Goal: Find specific page/section: Find specific page/section

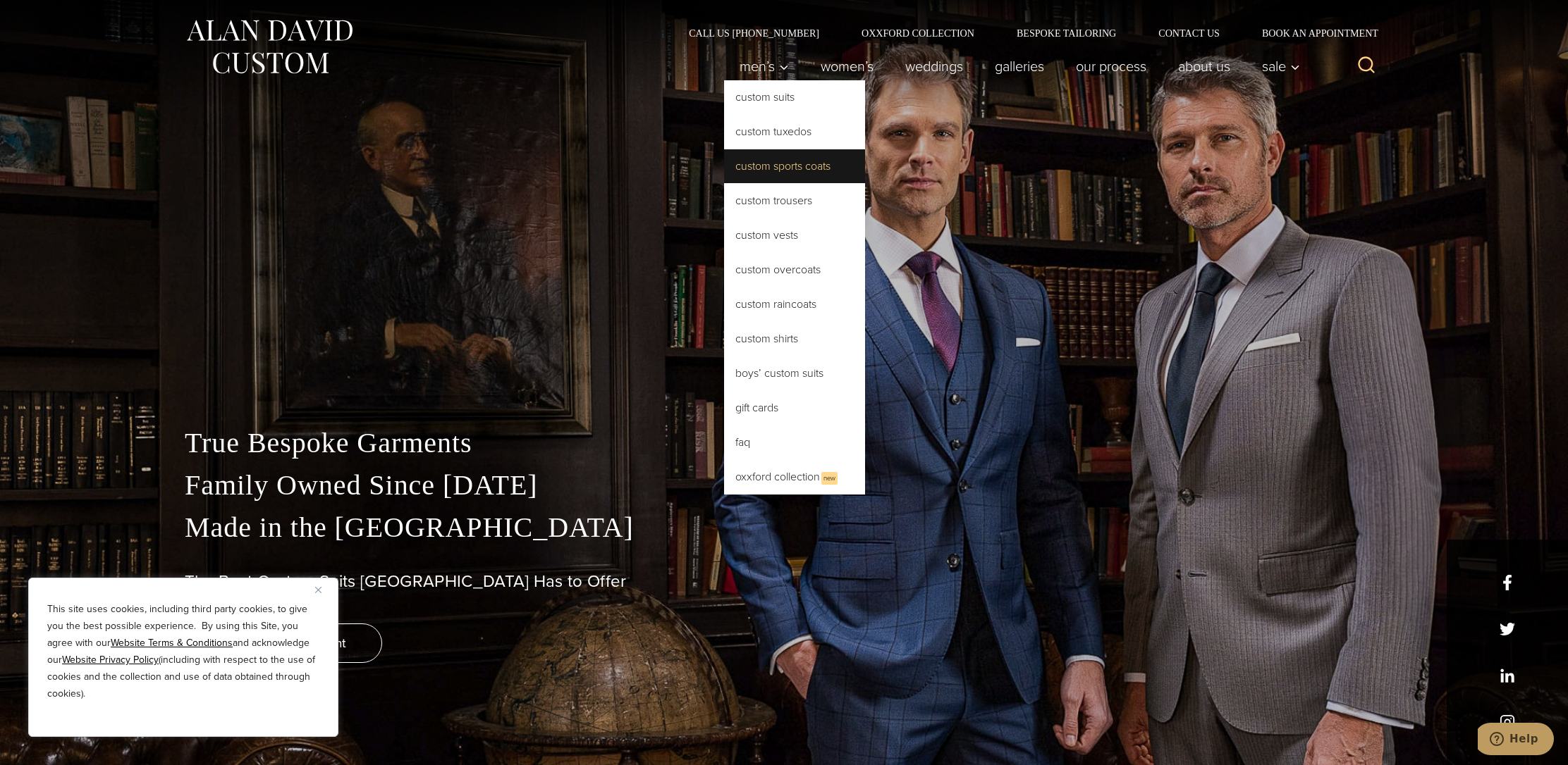
click at [750, 169] on link "Custom Sports Coats" at bounding box center [794, 166] width 141 height 34
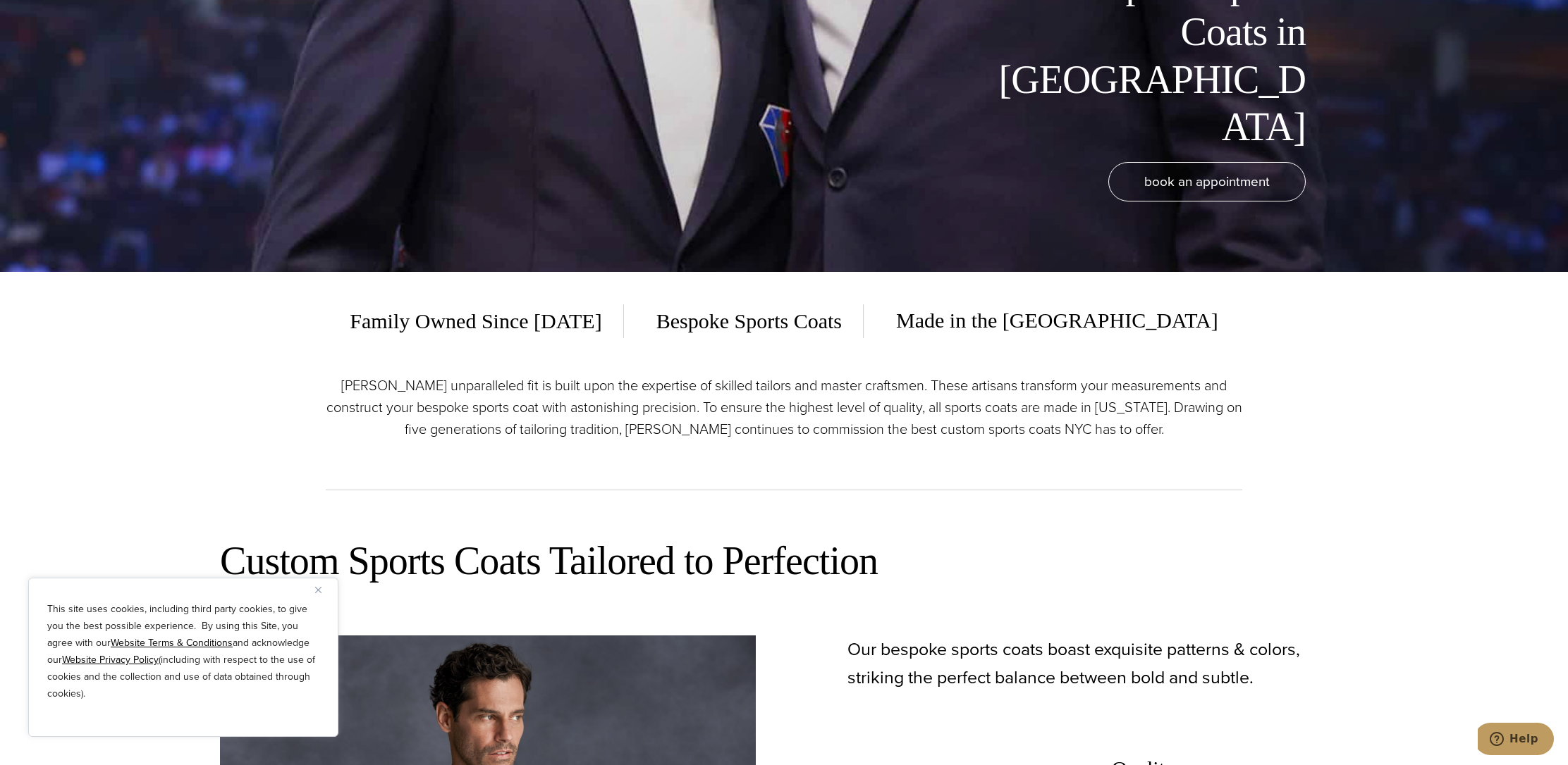
scroll to position [563, 0]
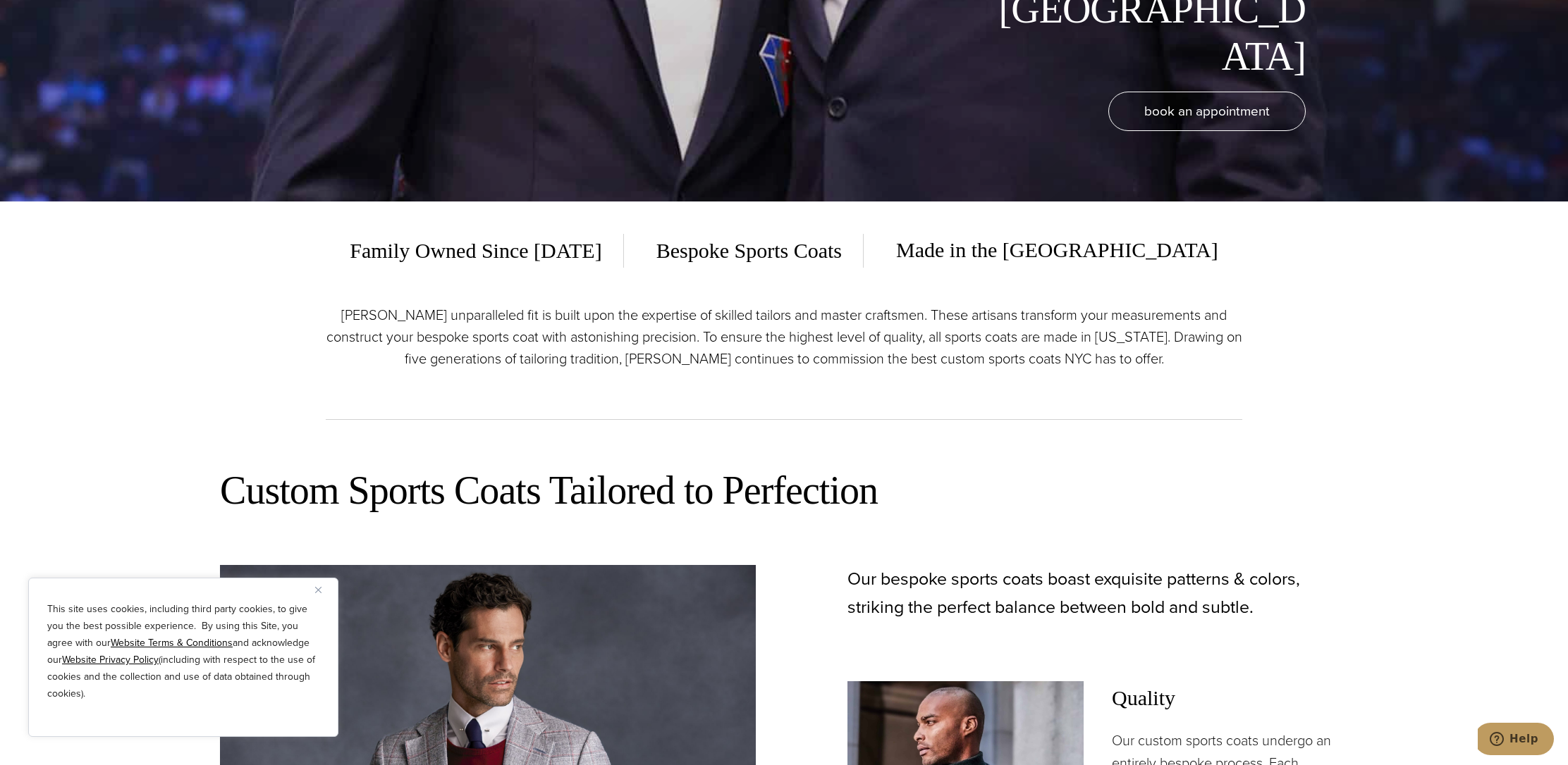
click at [314, 591] on div "This site uses cookies, including third party cookies, to give you the best pos…" at bounding box center [183, 658] width 310 height 159
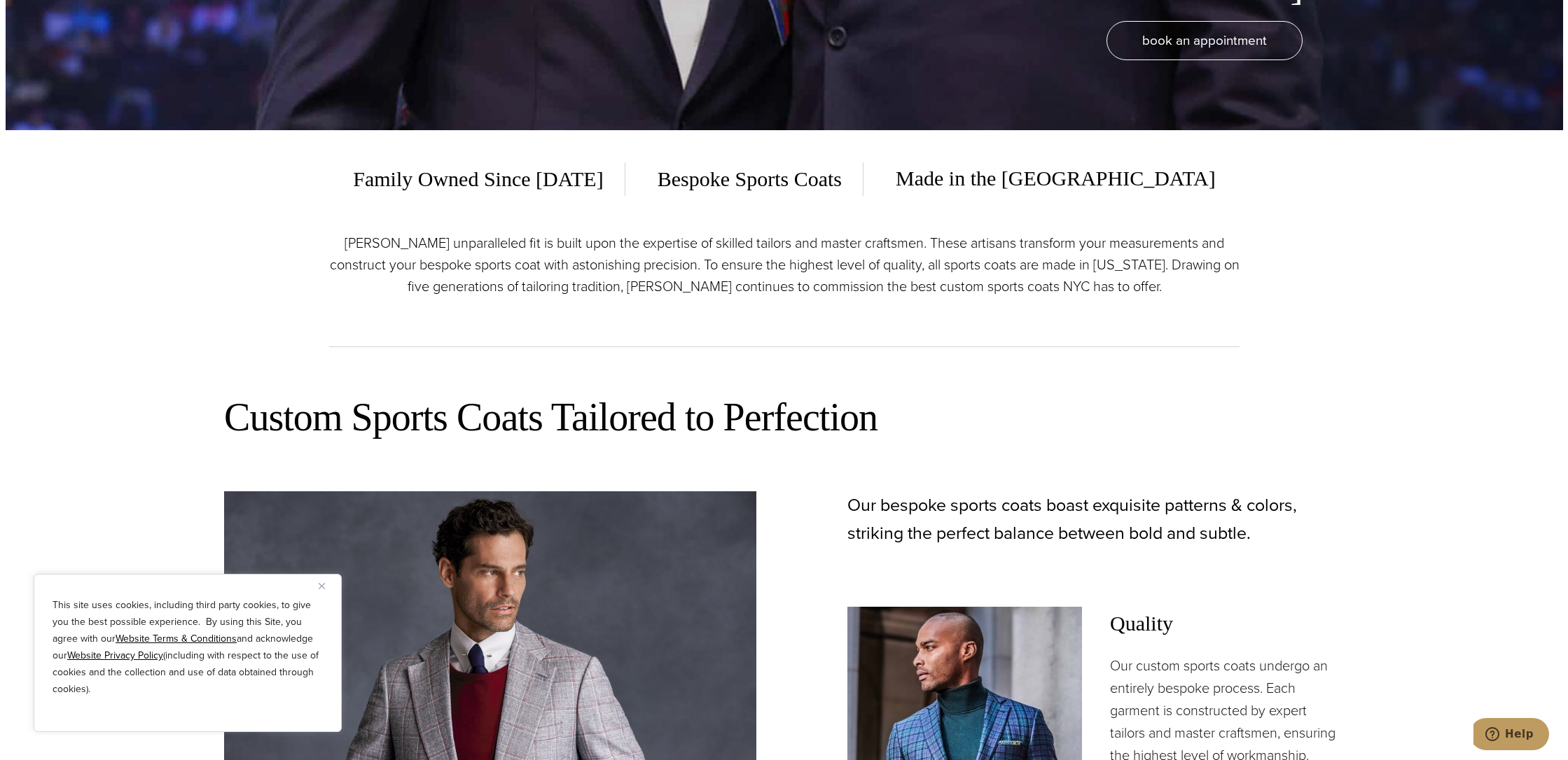
scroll to position [280, 0]
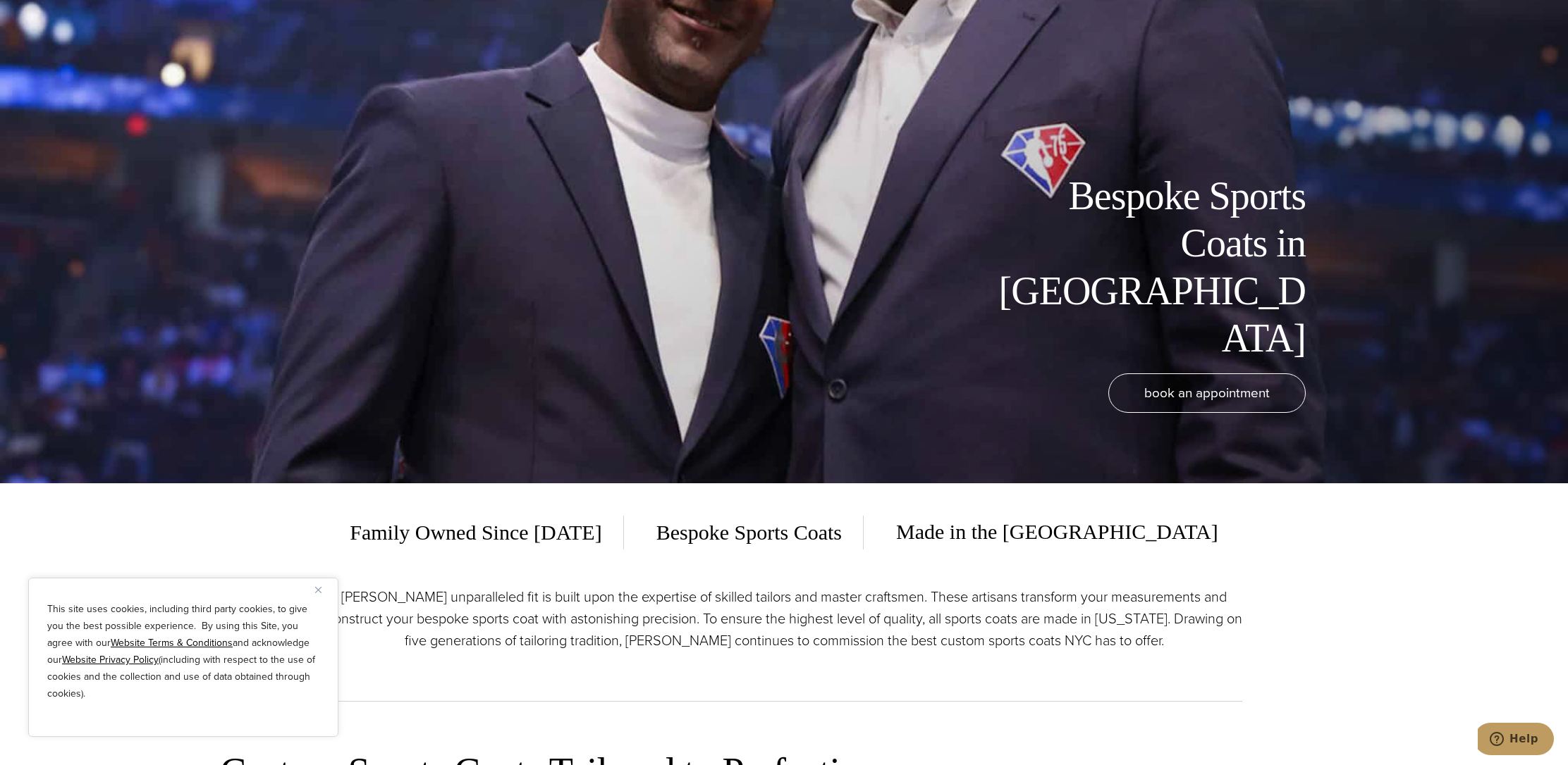
click at [320, 592] on img "Close" at bounding box center [318, 590] width 6 height 6
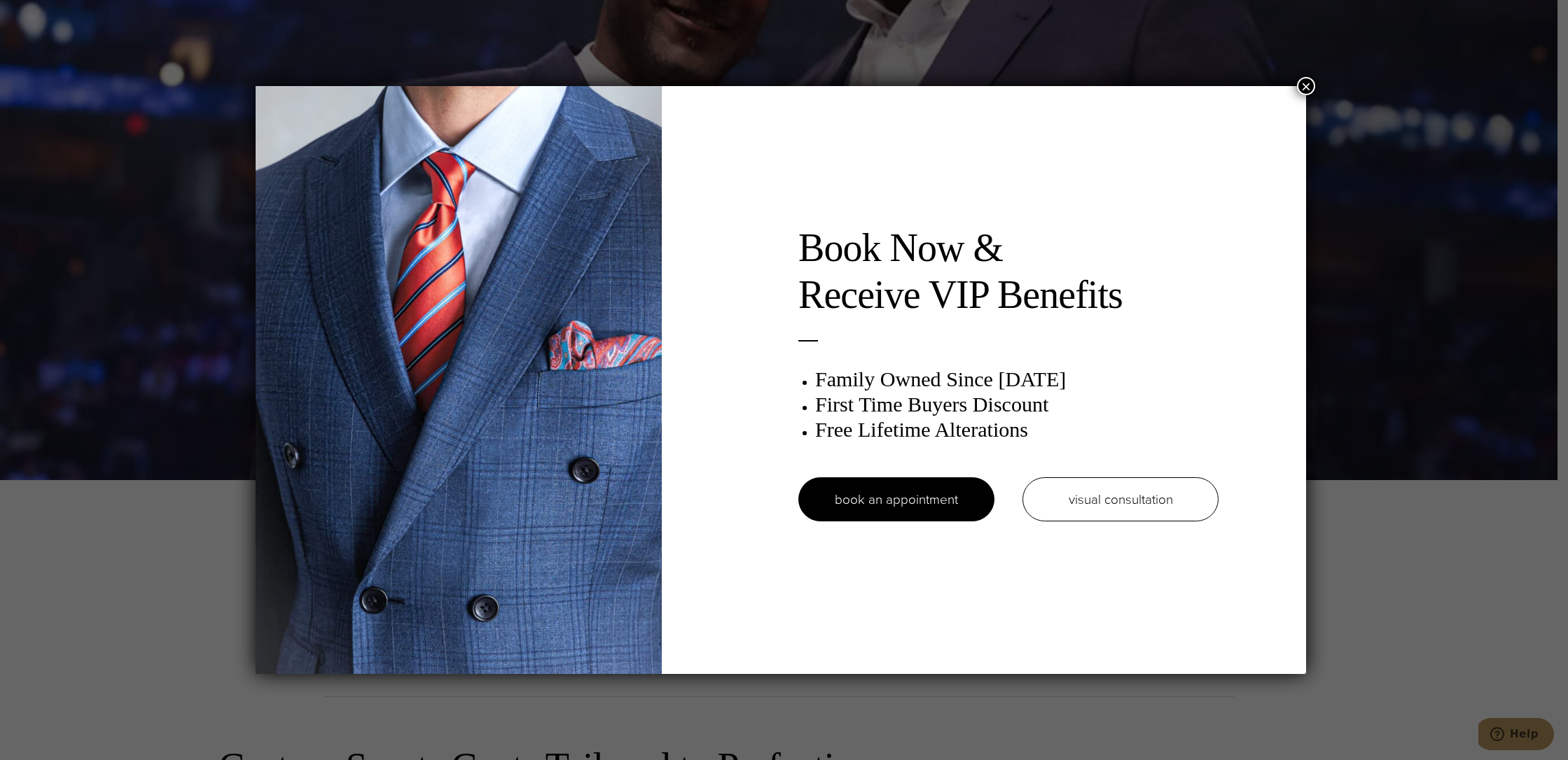
scroll to position [0, 0]
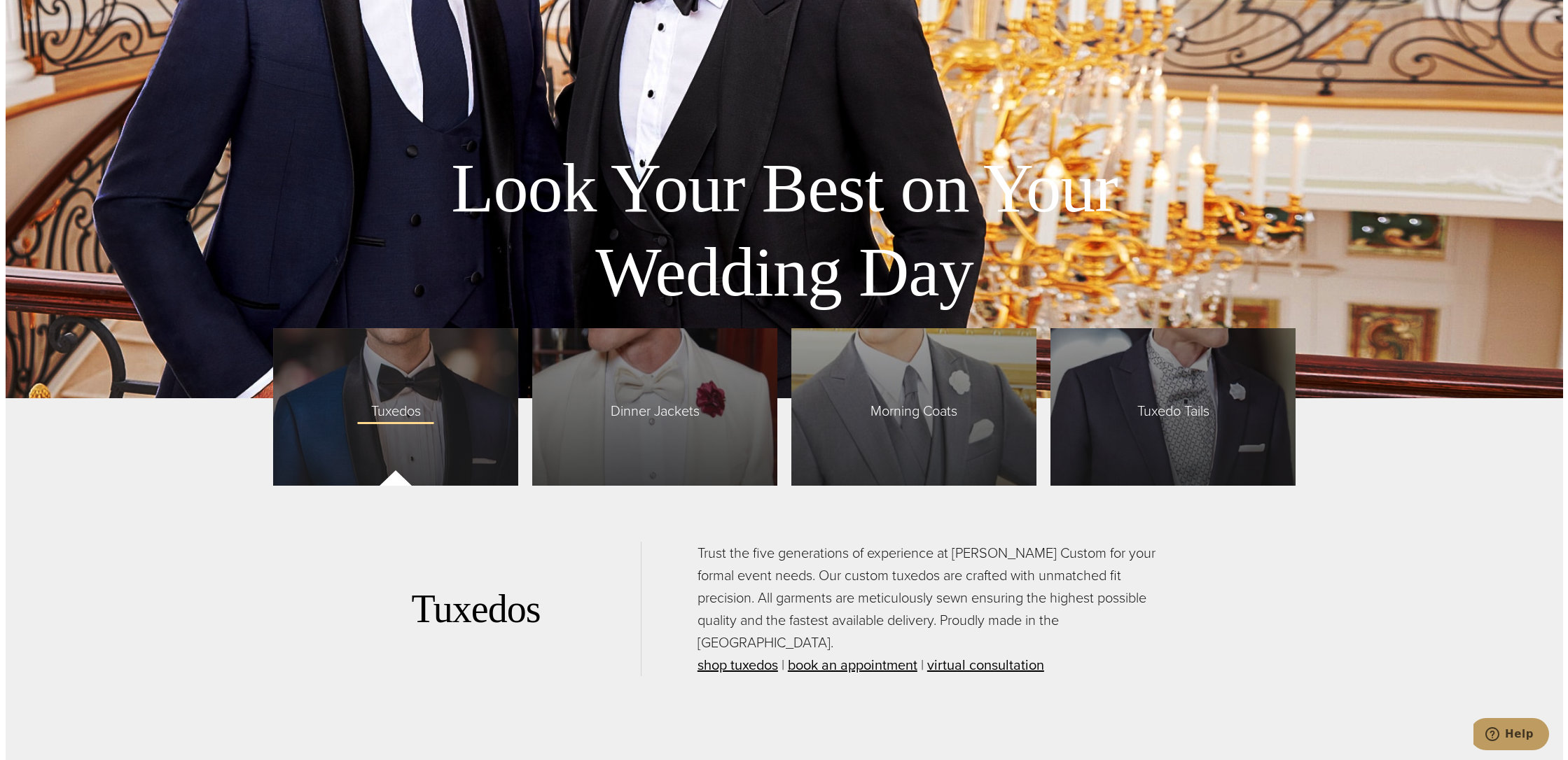
scroll to position [3500, 0]
